Goal: Task Accomplishment & Management: Complete application form

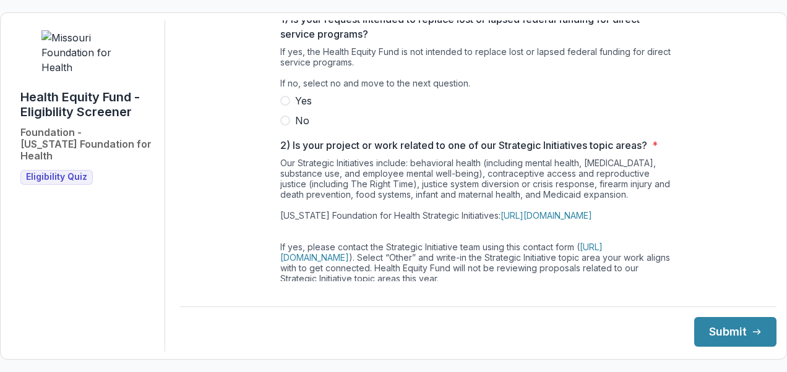
scroll to position [124, 0]
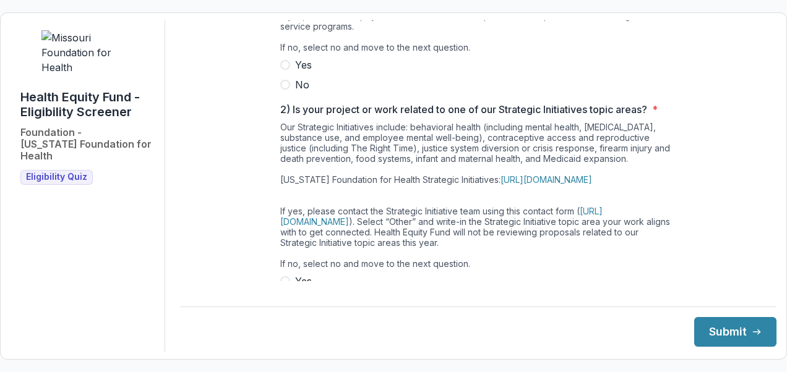
click at [286, 90] on span at bounding box center [285, 85] width 10 height 10
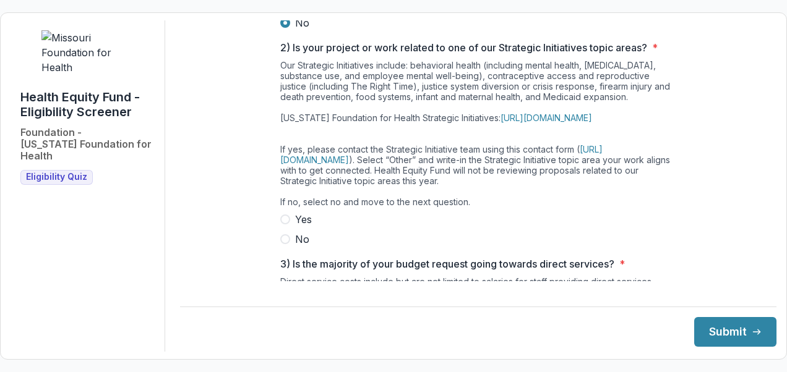
scroll to position [247, 0]
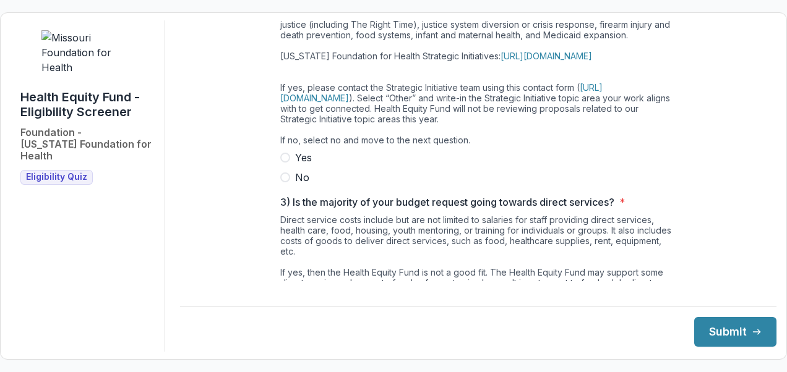
click at [282, 163] on span at bounding box center [285, 158] width 10 height 10
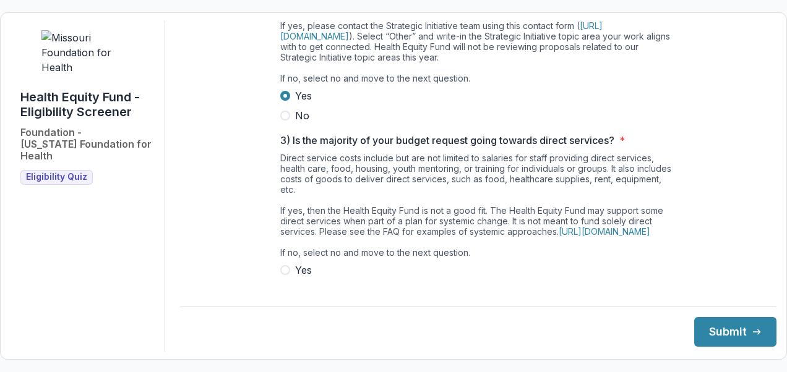
click at [281, 121] on span at bounding box center [285, 116] width 10 height 10
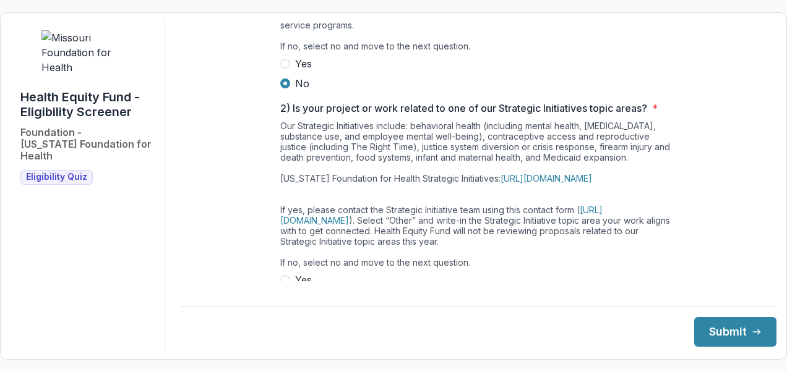
scroll to position [124, 0]
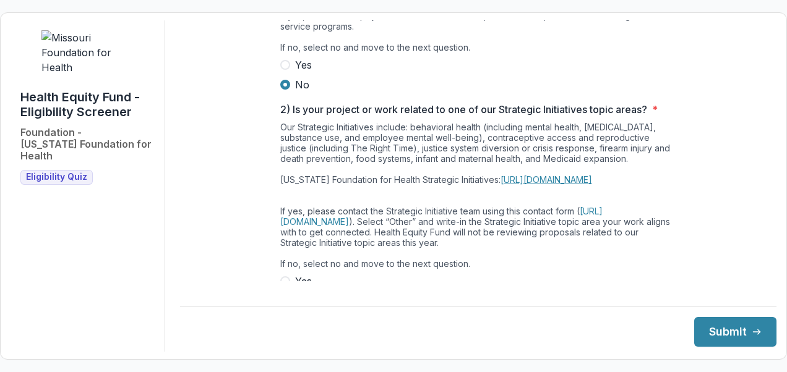
click at [573, 184] on link "https://mffh.org/our-focus/issue-based-work/" at bounding box center [546, 179] width 92 height 11
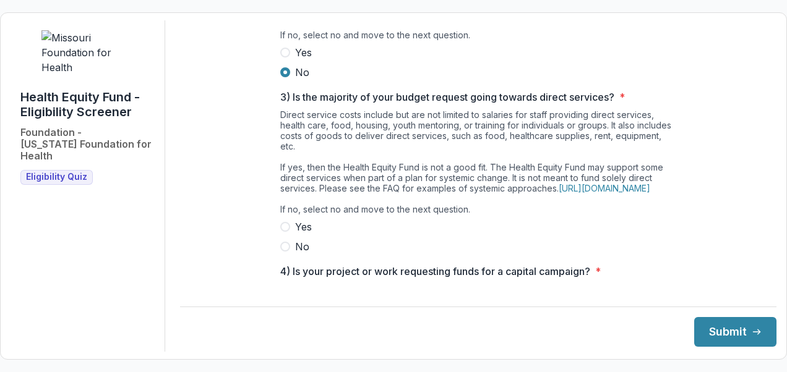
scroll to position [371, 0]
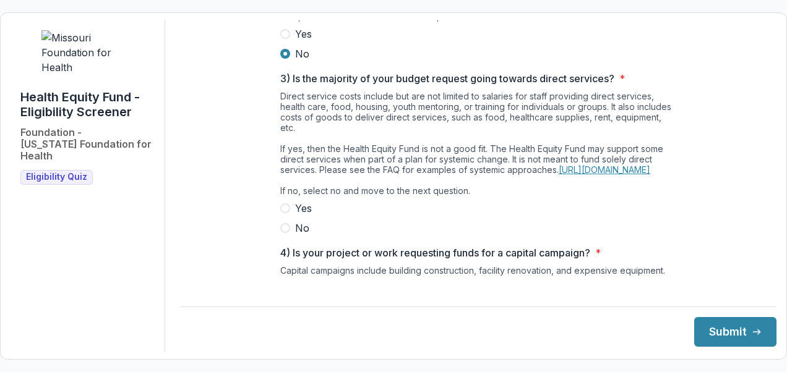
click at [608, 175] on link "https://mffh.org/our-focus/change-making-tools/health-equity-fund/hef-faq/" at bounding box center [604, 169] width 92 height 11
click at [282, 233] on span at bounding box center [285, 228] width 10 height 10
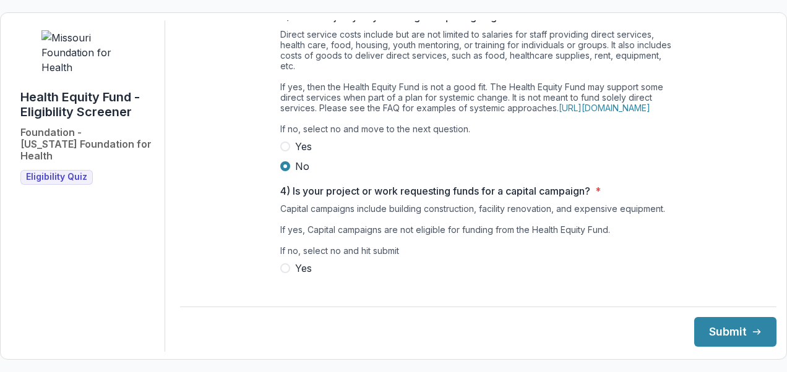
scroll to position [481, 0]
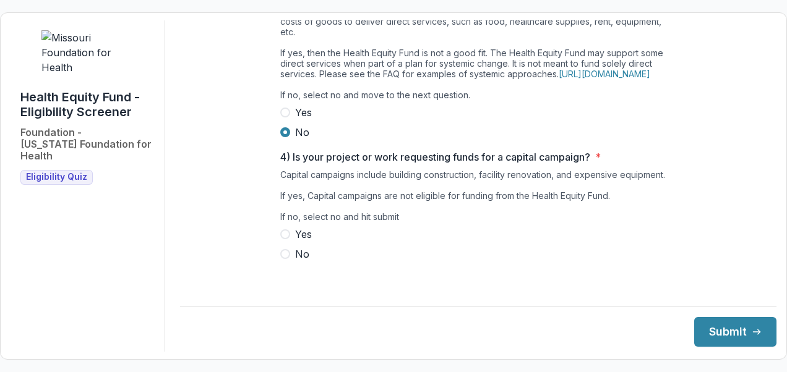
click at [286, 259] on span at bounding box center [285, 254] width 10 height 10
click at [703, 326] on button "Submit" at bounding box center [735, 332] width 82 height 30
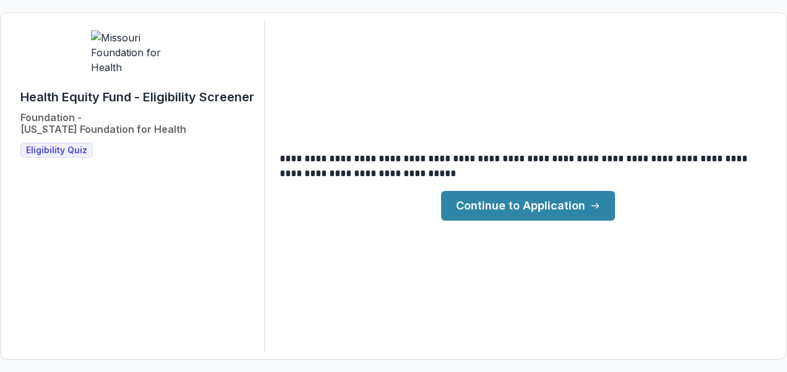
click at [554, 202] on link "Continue to Application" at bounding box center [528, 206] width 174 height 30
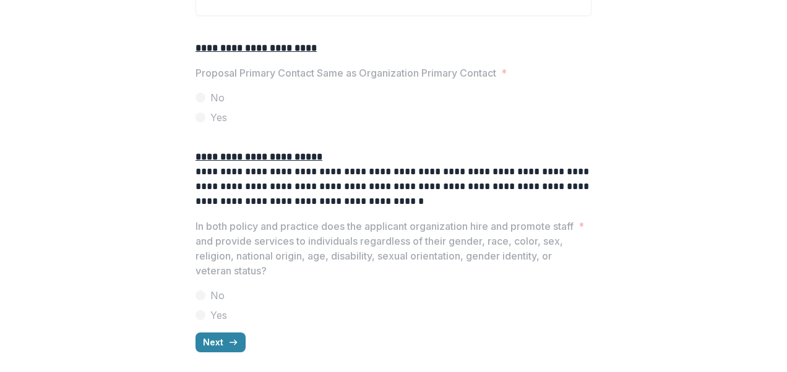
scroll to position [1621, 0]
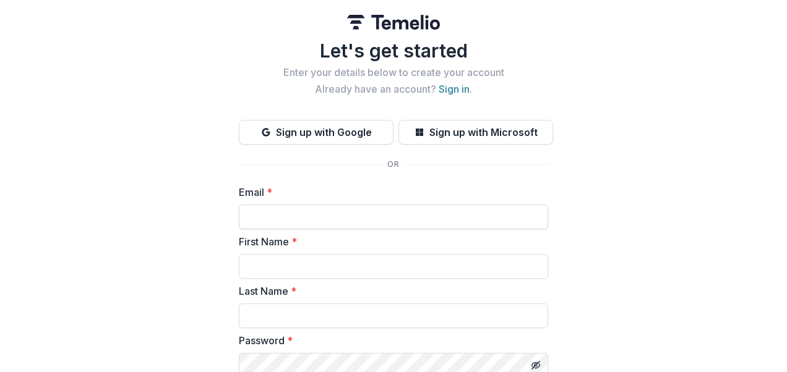
click at [397, 223] on input "Email *" at bounding box center [393, 217] width 309 height 25
type input "**********"
type input "********"
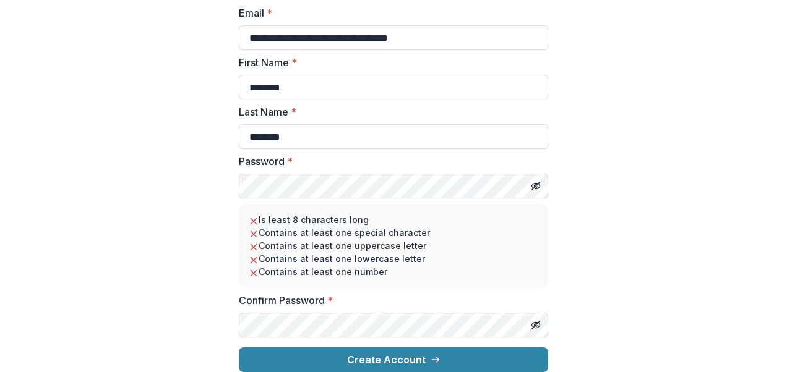
scroll to position [186, 0]
drag, startPoint x: 260, startPoint y: 129, endPoint x: 242, endPoint y: 126, distance: 17.6
click at [242, 126] on input "********" at bounding box center [393, 136] width 309 height 25
type input "******"
click at [0, 59] on html "**********" at bounding box center [393, 186] width 787 height 372
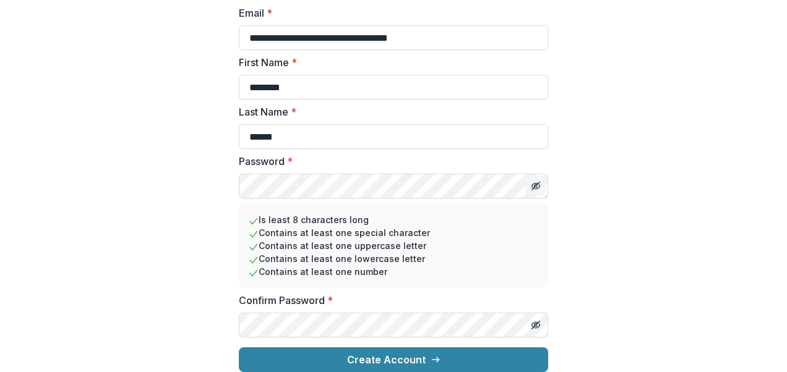
click at [534, 185] on icon "Toggle password visibility" at bounding box center [535, 186] width 2 height 2
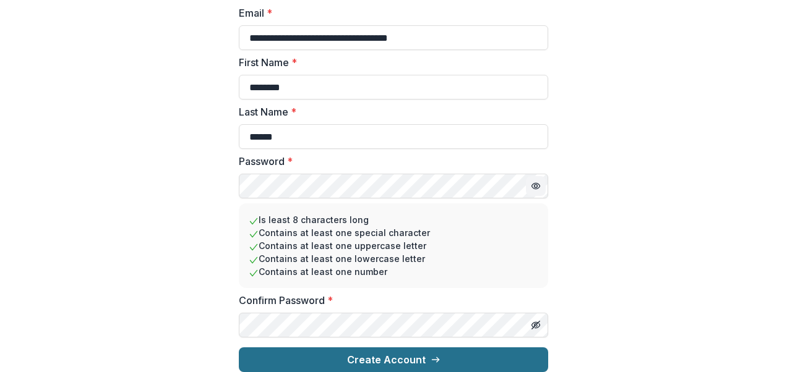
click at [430, 355] on icon "submit" at bounding box center [435, 360] width 10 height 10
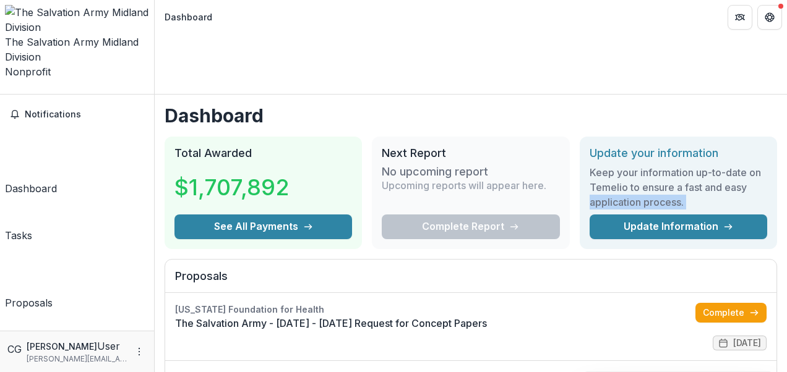
drag, startPoint x: 782, startPoint y: 124, endPoint x: 794, endPoint y: 158, distance: 36.2
click at [786, 158] on html "Skip to content The Salvation Army Midland Division Nonprofit Team Settings Set…" at bounding box center [393, 186] width 787 height 372
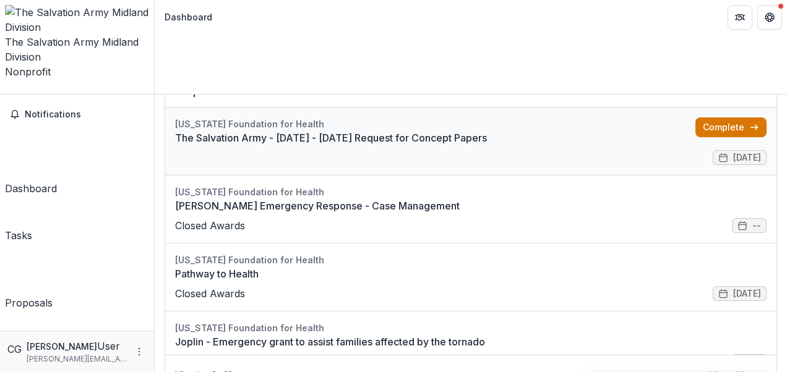
click at [712, 117] on link "Complete" at bounding box center [730, 127] width 71 height 20
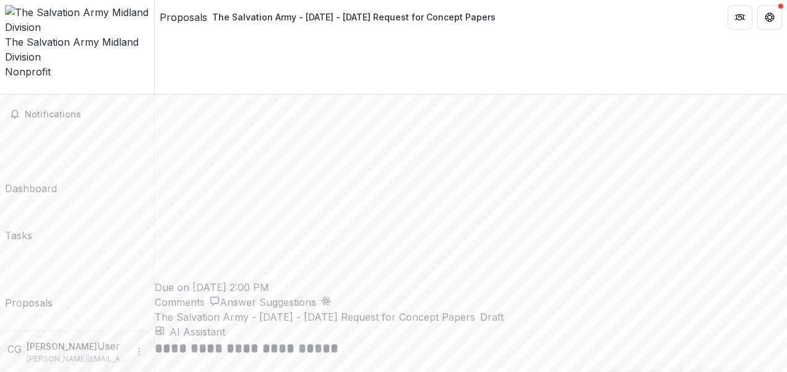
scroll to position [1770, 0]
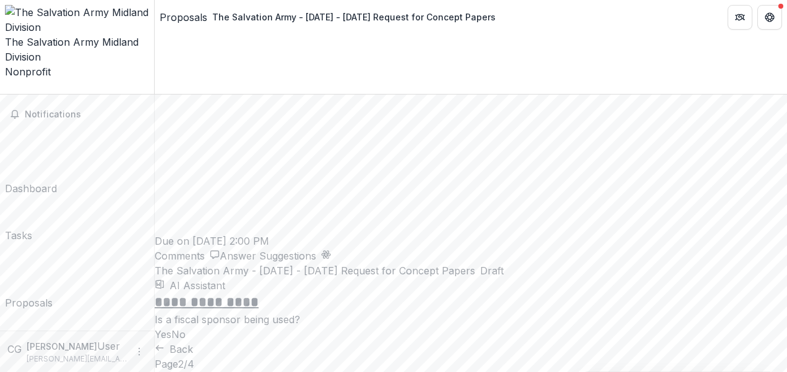
scroll to position [136, 0]
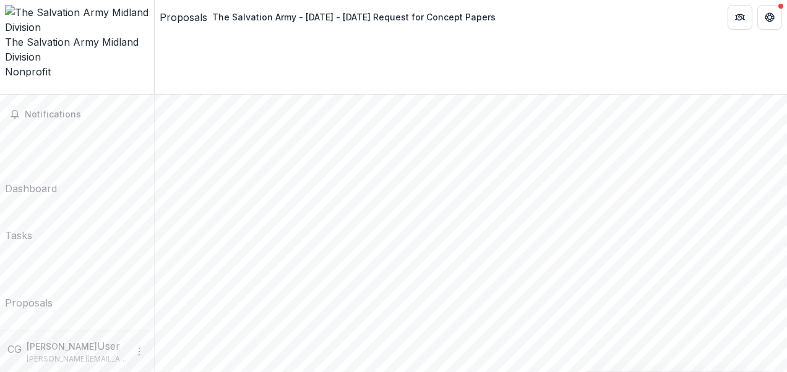
scroll to position [1143, 0]
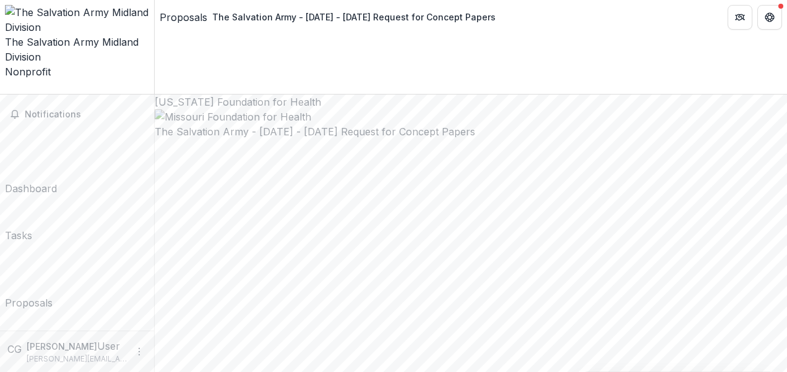
click at [169, 12] on div "Proposals" at bounding box center [184, 17] width 48 height 15
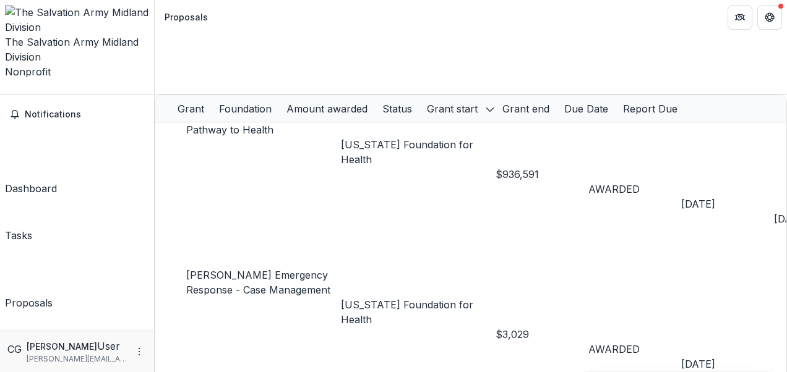
click at [53, 296] on div "Proposals" at bounding box center [29, 303] width 48 height 15
click at [40, 181] on div "Dashboard" at bounding box center [31, 188] width 52 height 15
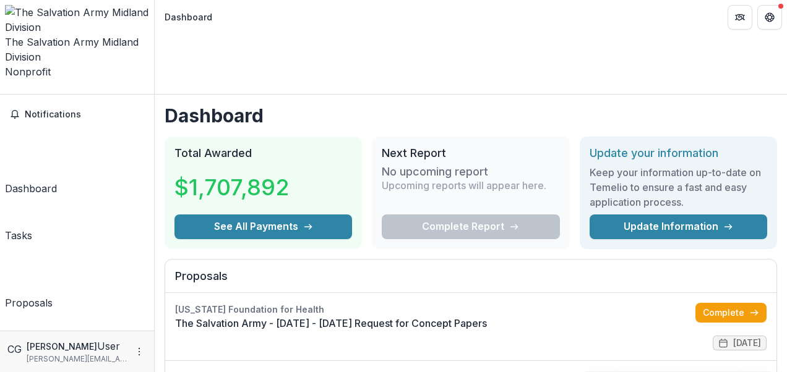
click at [53, 296] on div "Proposals" at bounding box center [29, 303] width 48 height 15
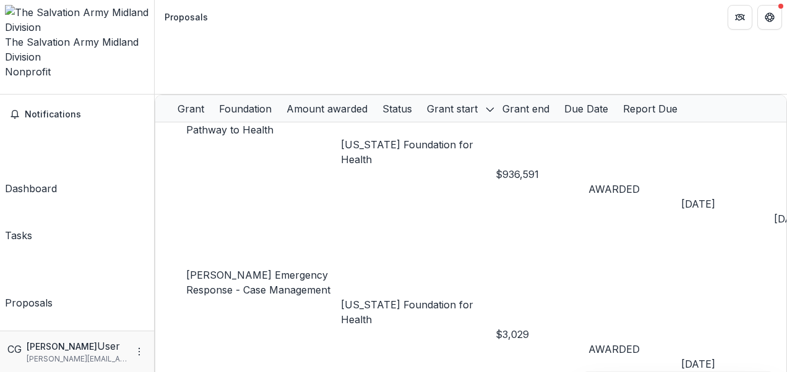
click at [59, 369] on div "Documents" at bounding box center [32, 376] width 54 height 15
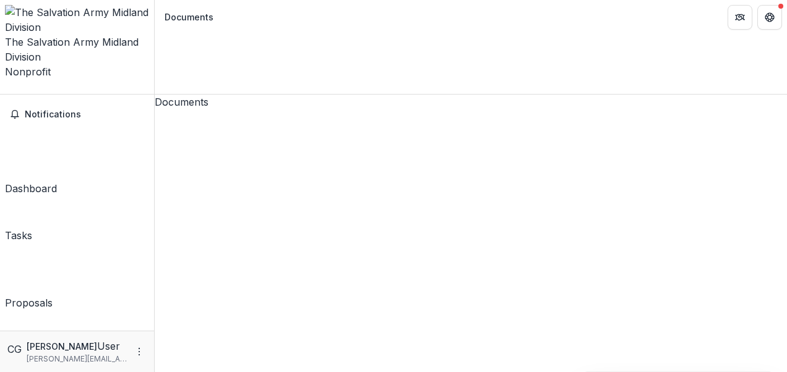
click at [59, 109] on span "Notifications" at bounding box center [84, 114] width 119 height 11
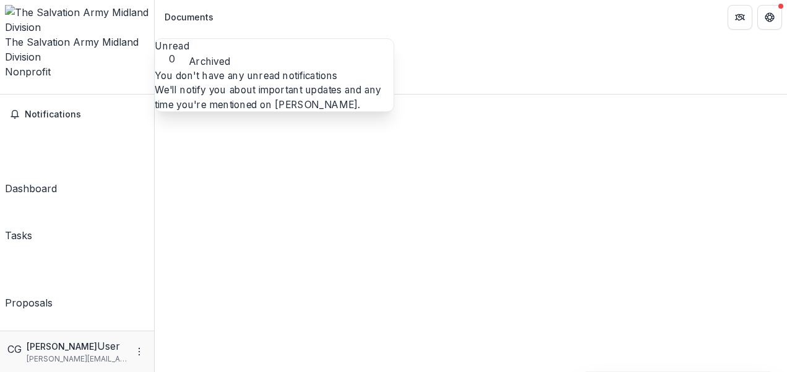
click at [57, 181] on div "Dashboard" at bounding box center [31, 188] width 52 height 15
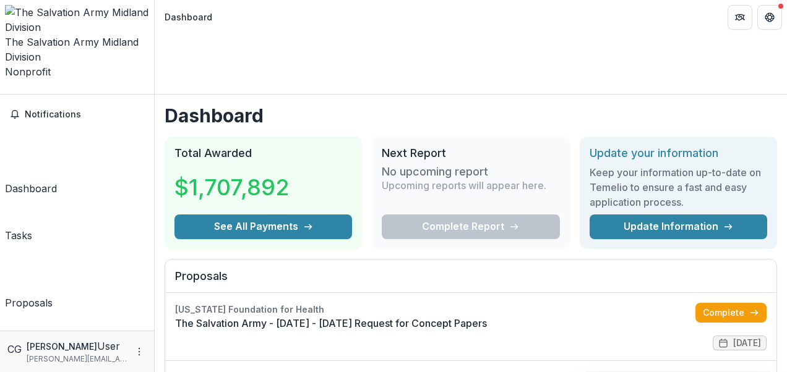
click at [32, 228] on div "Tasks" at bounding box center [18, 235] width 27 height 15
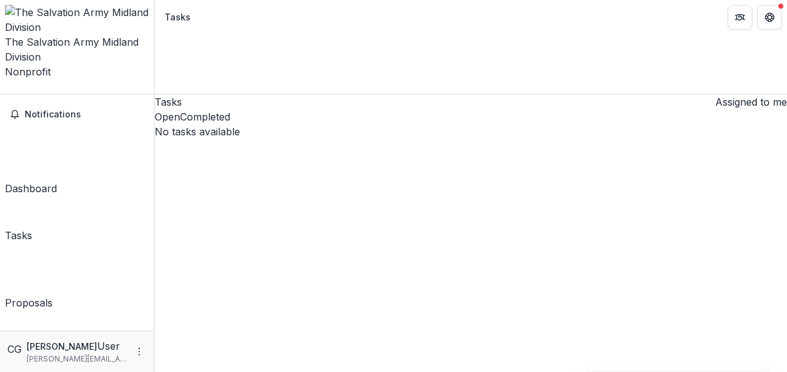
click at [41, 181] on div "Dashboard" at bounding box center [31, 188] width 52 height 15
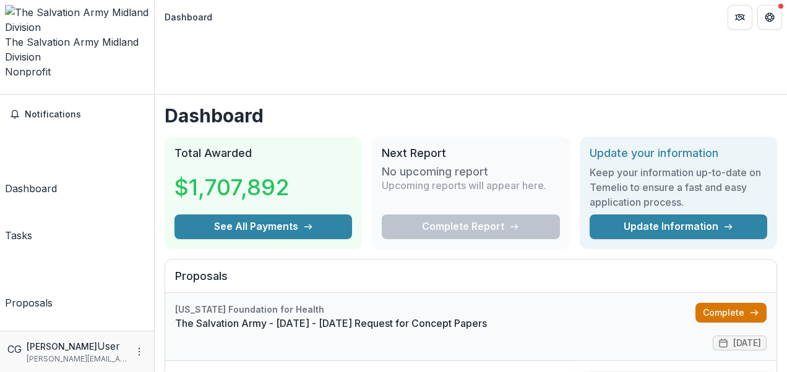
click at [712, 303] on link "Complete" at bounding box center [730, 313] width 71 height 20
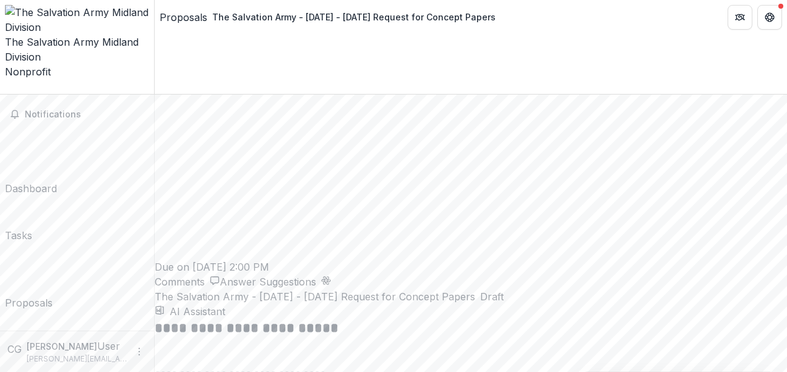
scroll to position [1770, 0]
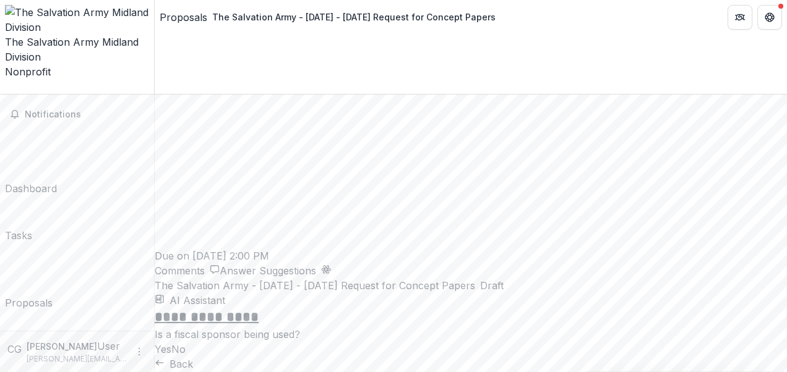
scroll to position [136, 0]
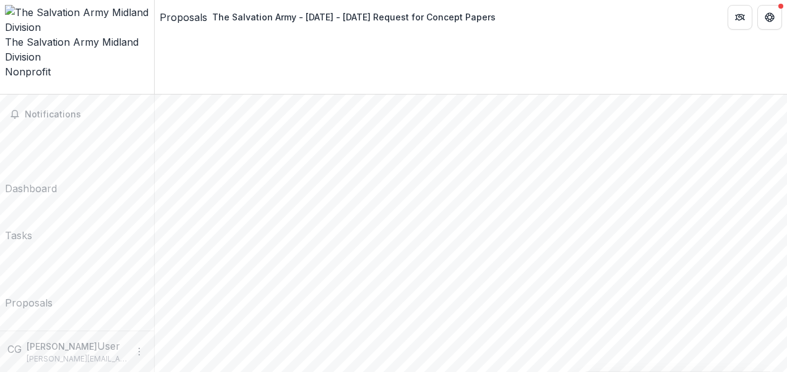
scroll to position [401, 0]
type input "**"
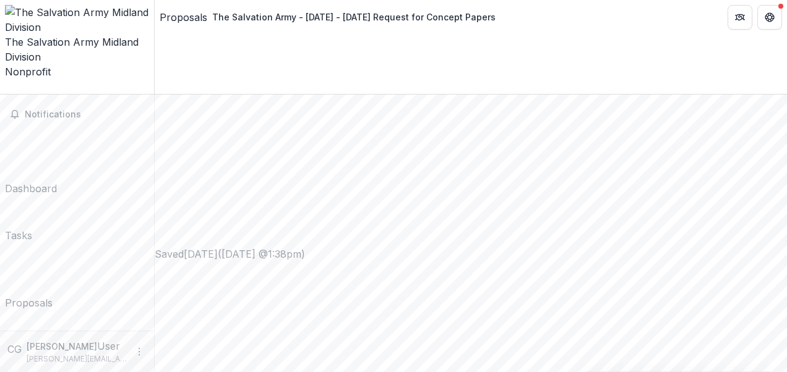
drag, startPoint x: 332, startPoint y: 297, endPoint x: 245, endPoint y: 194, distance: 135.2
drag, startPoint x: 245, startPoint y: 194, endPoint x: 354, endPoint y: 169, distance: 111.5
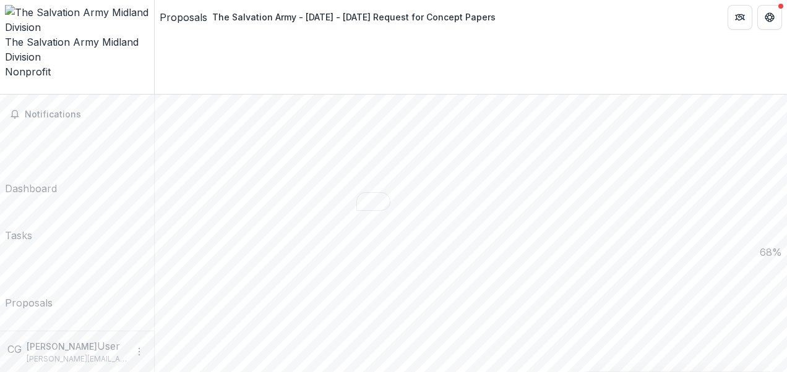
drag, startPoint x: 271, startPoint y: 153, endPoint x: 330, endPoint y: 293, distance: 152.2
drag, startPoint x: 330, startPoint y: 293, endPoint x: 416, endPoint y: 302, distance: 85.8
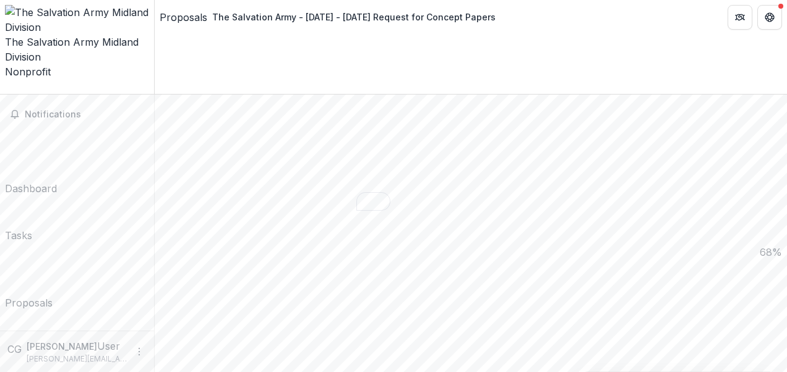
type input "**********"
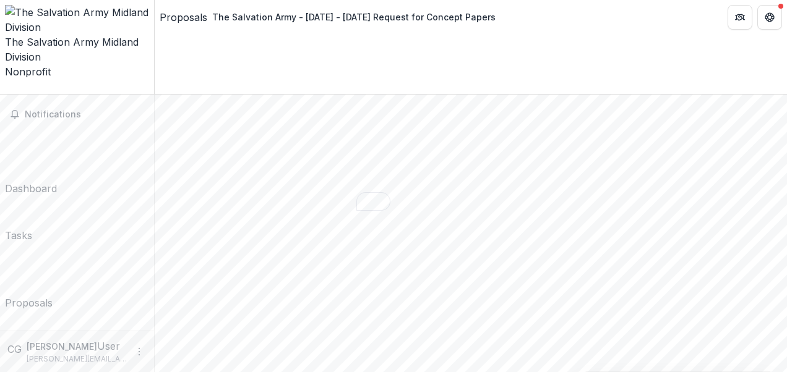
type input "**"
